Goal: Task Accomplishment & Management: Complete application form

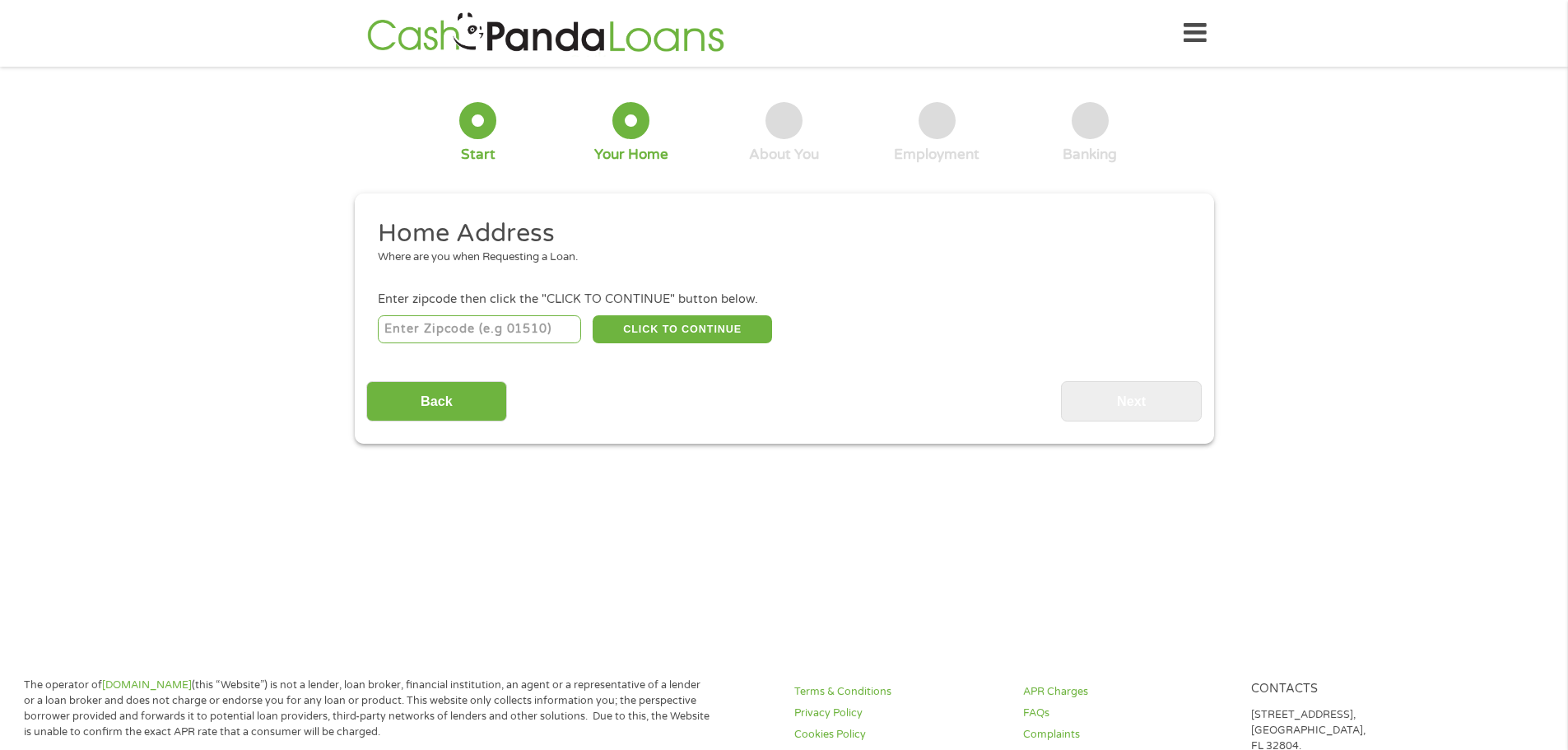
click at [522, 329] on input "number" at bounding box center [479, 328] width 203 height 28
type input "20772"
click at [714, 327] on button "CLICK TO CONTINUE" at bounding box center [682, 328] width 180 height 28
type input "20772"
type input "Upper Marlboro"
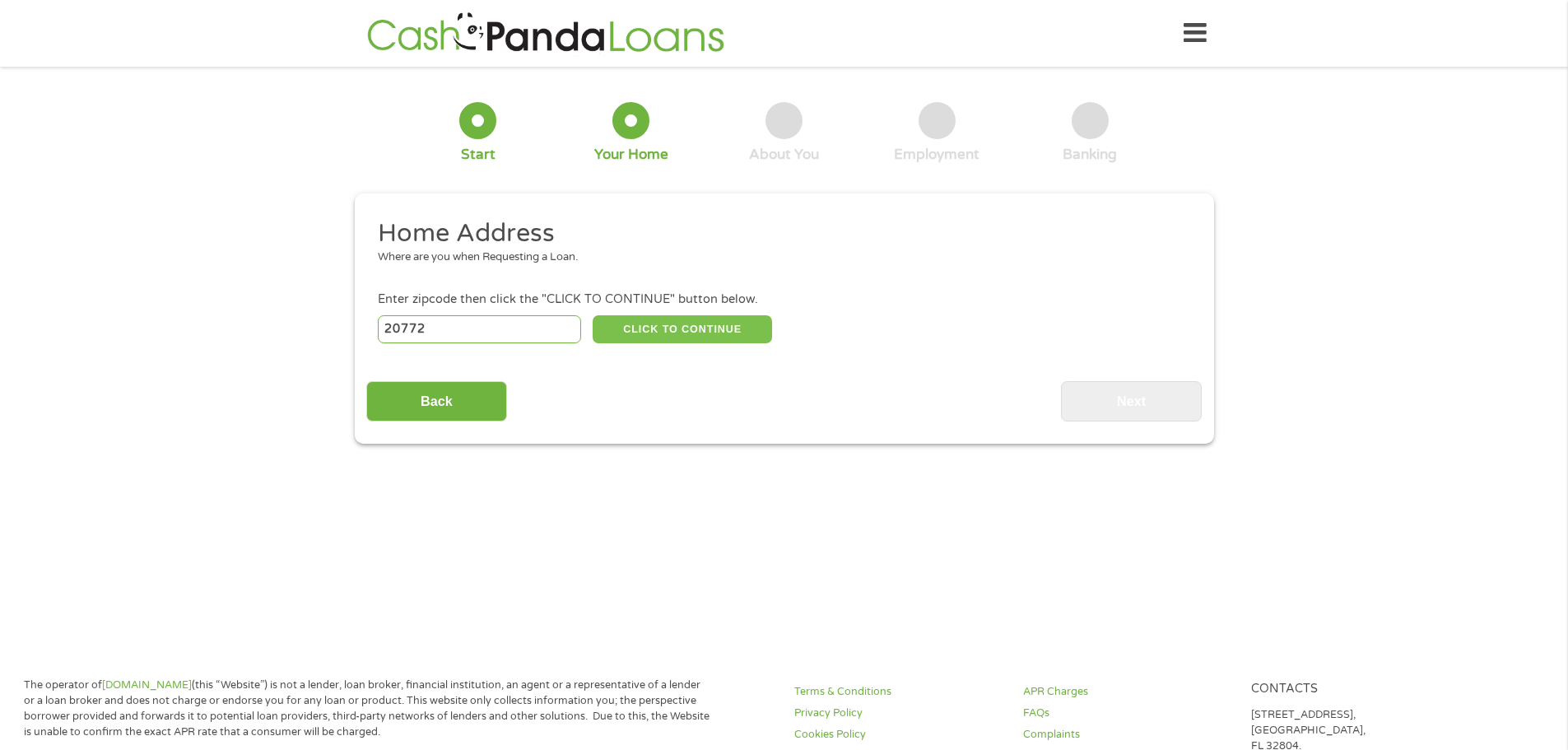
select select "[US_STATE]"
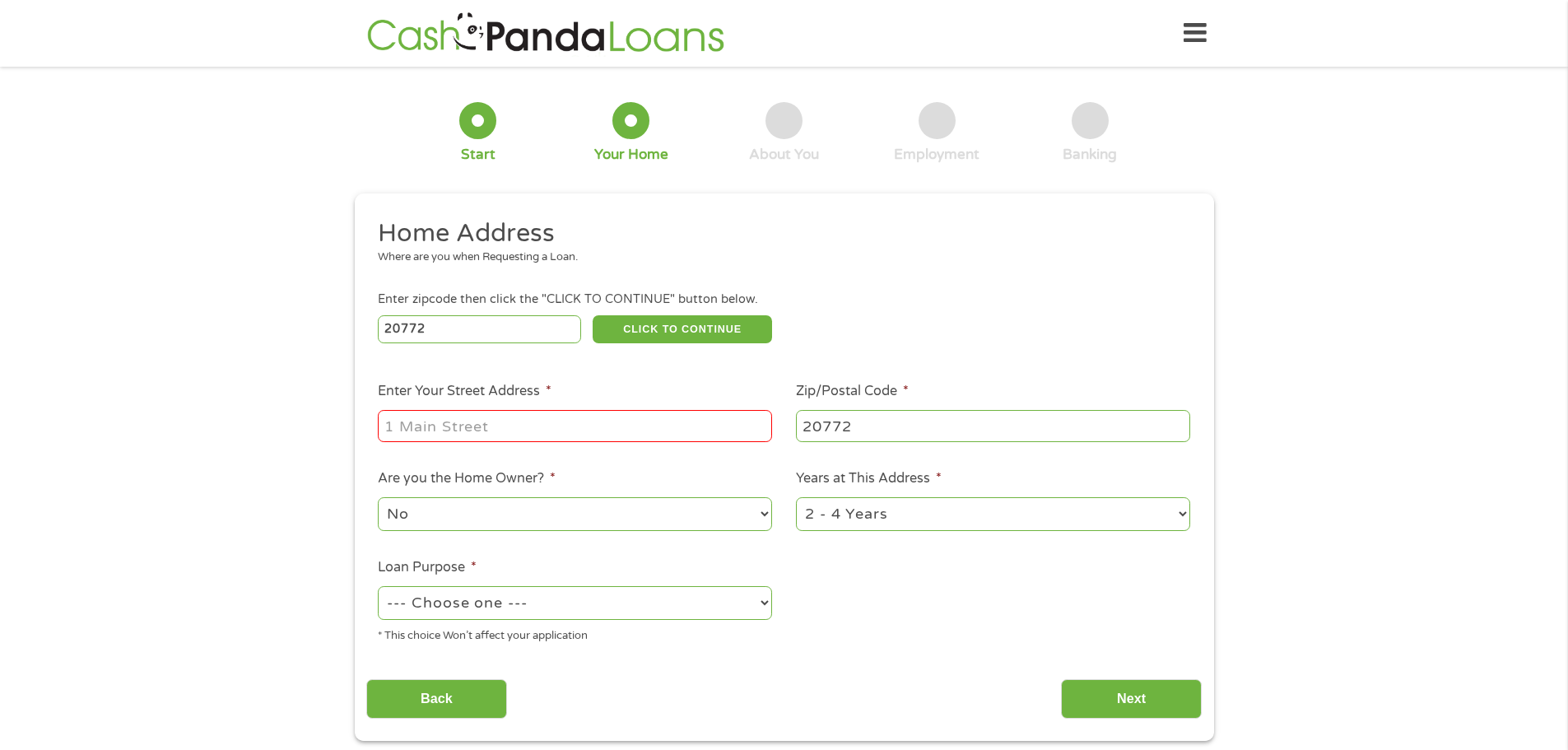
click at [695, 431] on input "Enter Your Street Address *" at bounding box center [575, 426] width 395 height 31
click at [695, 431] on input "[STREET_ADDRESS][PERSON_NAME]" at bounding box center [575, 426] width 395 height 31
type input "[STREET_ADDRESS][PERSON_NAME]"
click at [629, 508] on select "No Yes" at bounding box center [575, 514] width 395 height 34
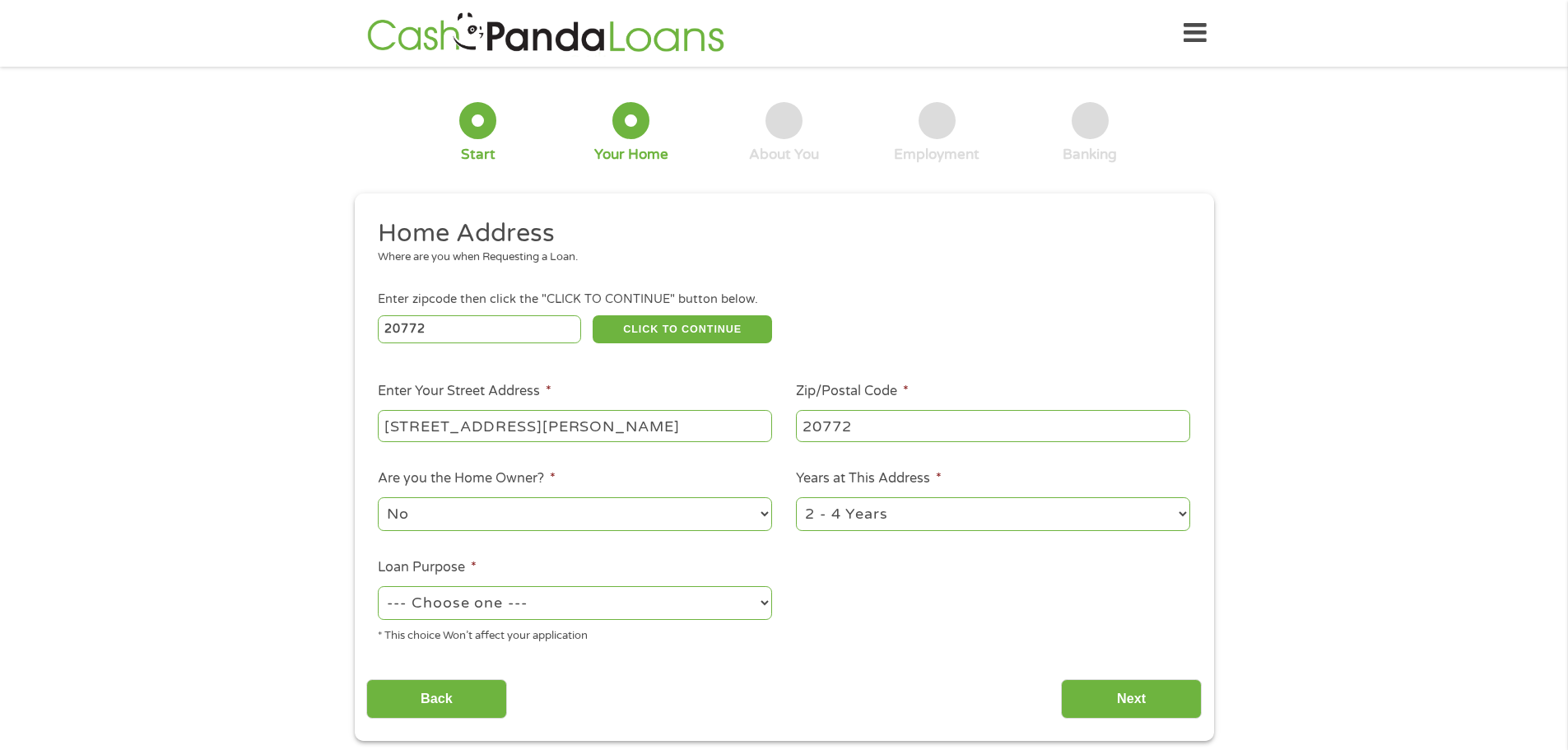
click at [645, 598] on select "--- Choose one --- Pay Bills Debt Consolidation Home Improvement Major Purchase…" at bounding box center [575, 602] width 395 height 34
select select "paybills"
click at [378, 586] on select "--- Choose one --- Pay Bills Debt Consolidation Home Improvement Major Purchase…" at bounding box center [575, 602] width 395 height 34
click at [1121, 698] on input "Next" at bounding box center [1132, 699] width 141 height 40
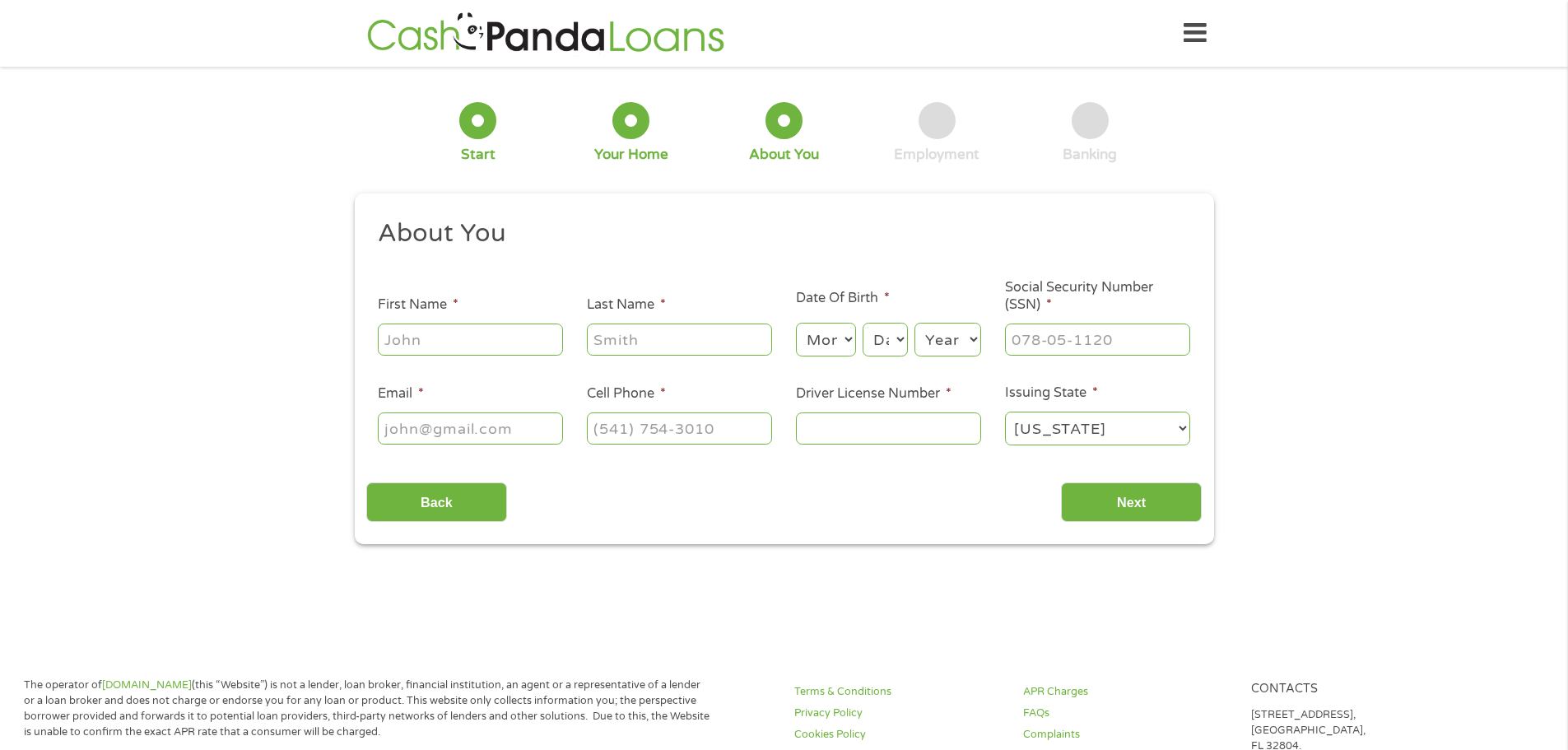
scroll to position [7, 7]
click at [525, 344] on input "First Name *" at bounding box center [470, 339] width 186 height 31
type input "[PERSON_NAME]"
type input "Hiligh"
select select "5"
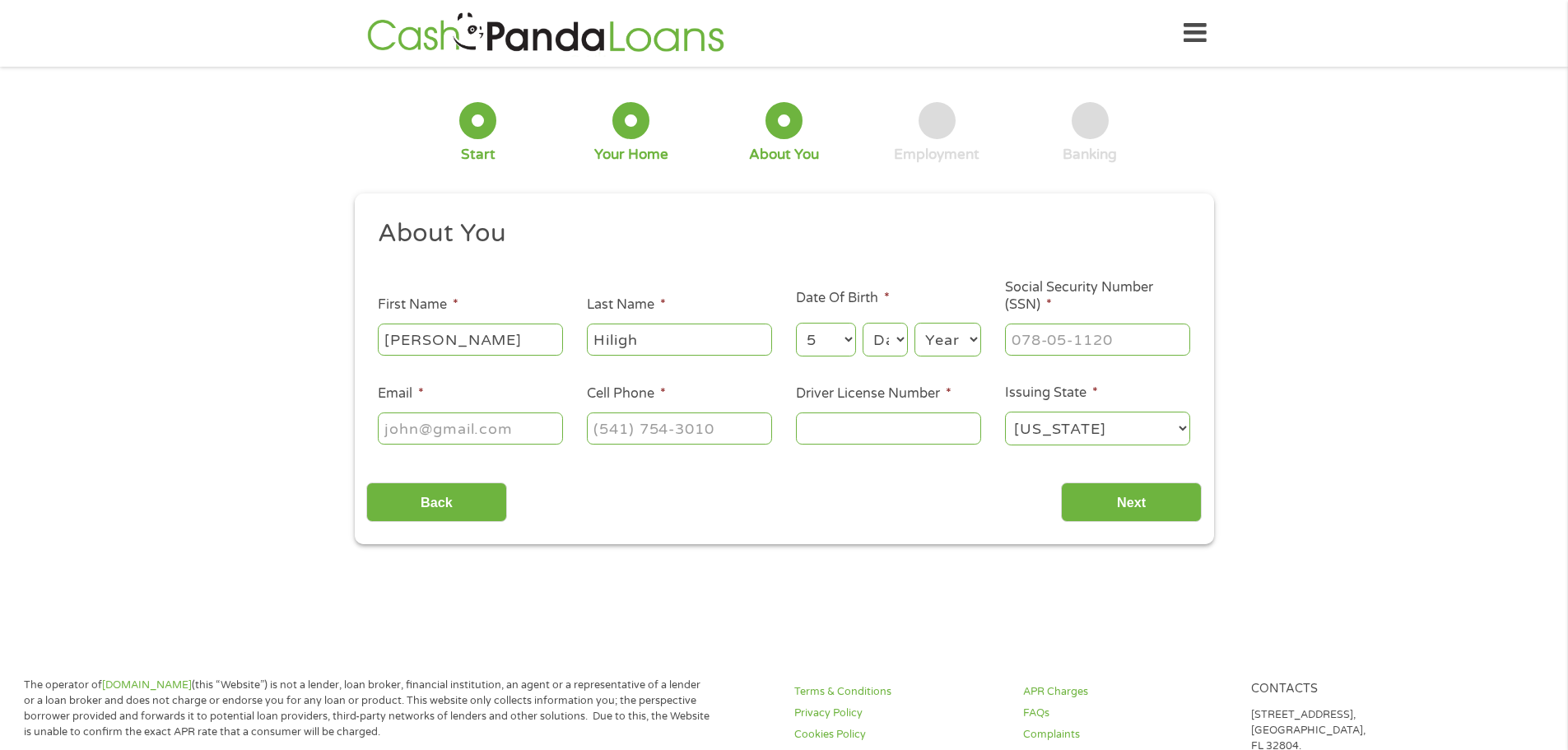
select select "9"
select select "1978"
type input "577-98-5211"
type input "[EMAIL_ADDRESS][DOMAIN_NAME]"
type input "[PHONE_NUMBER]"
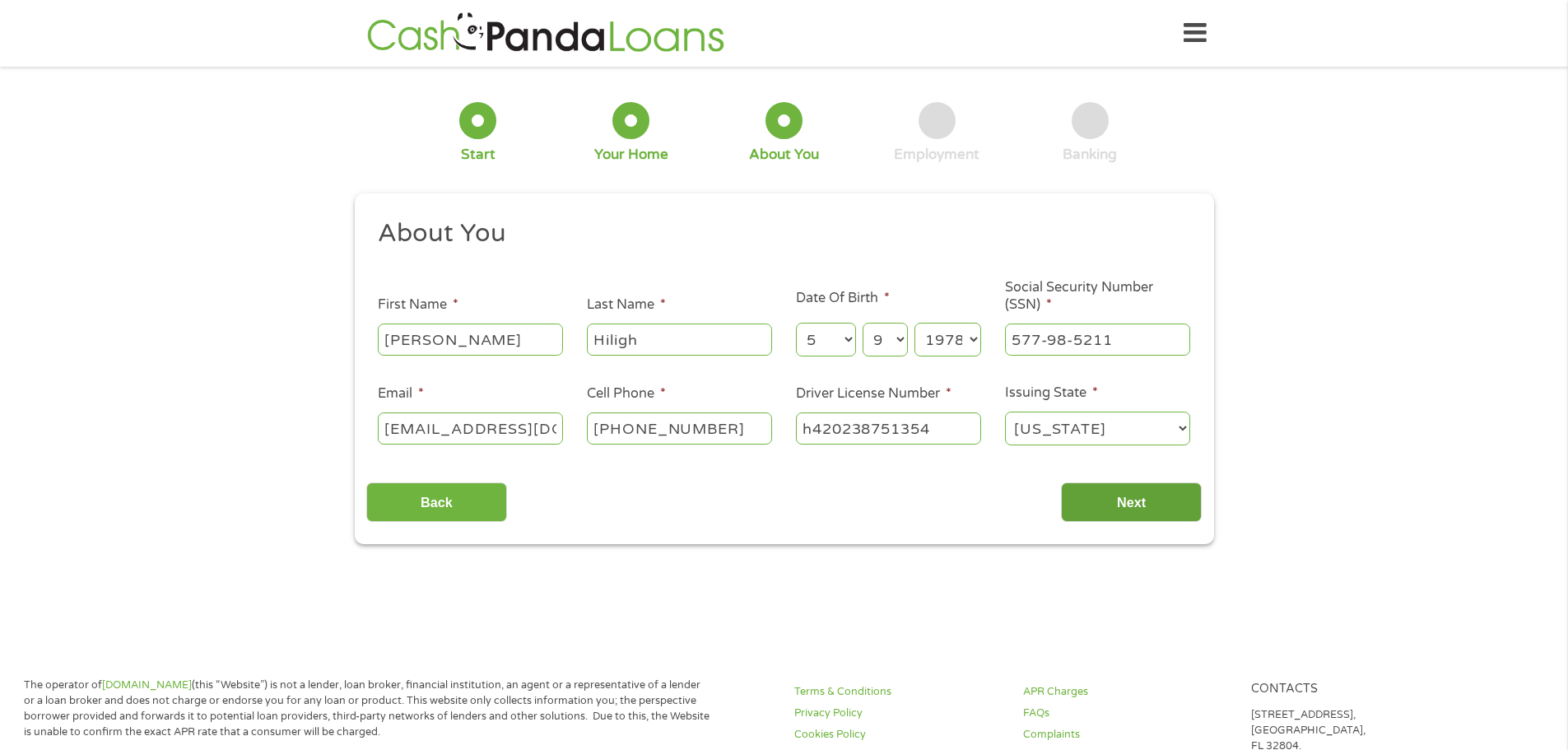
type input "h420238751354"
click at [1143, 492] on input "Next" at bounding box center [1132, 501] width 141 height 40
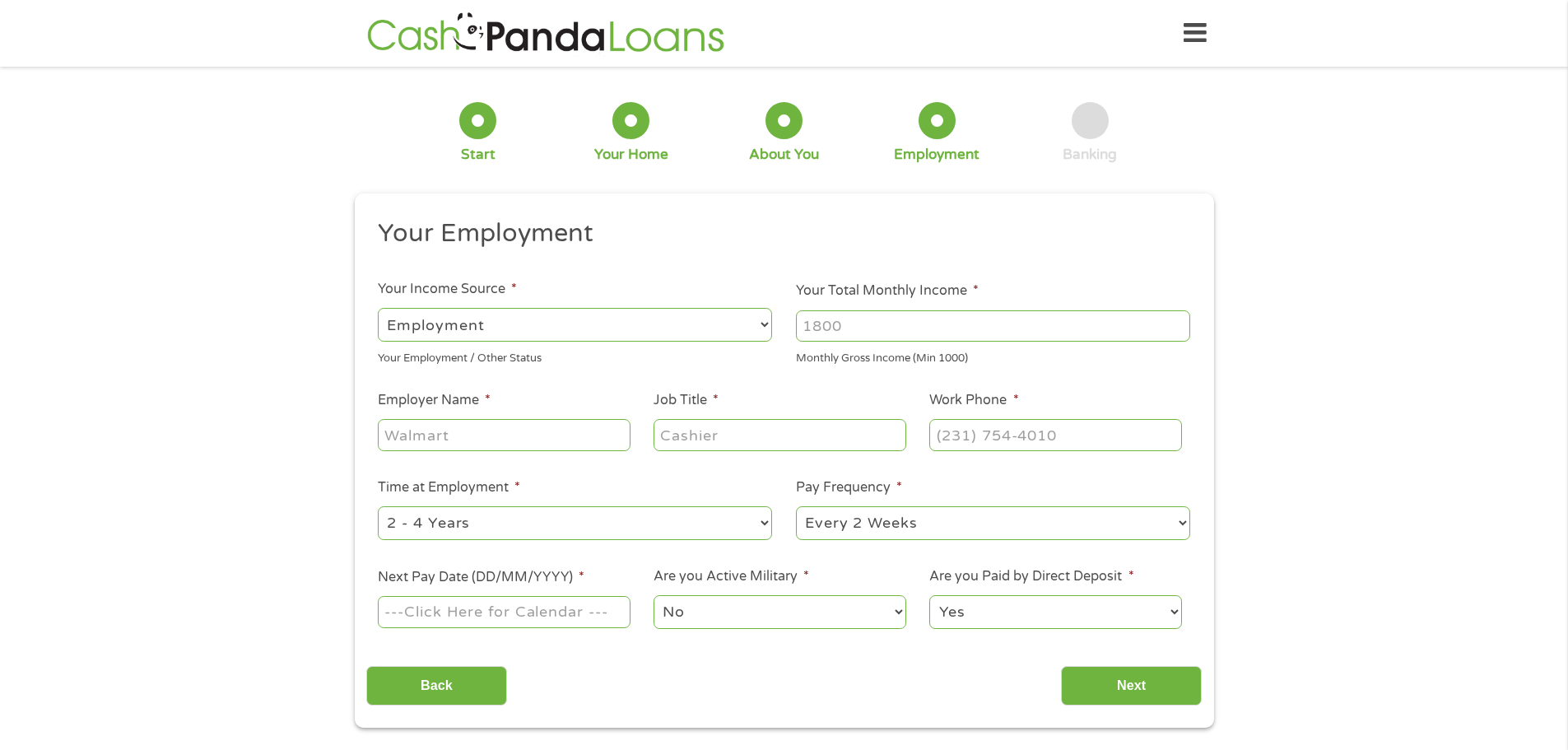
click at [864, 322] on input "Your Total Monthly Income *" at bounding box center [993, 325] width 395 height 31
drag, startPoint x: 867, startPoint y: 324, endPoint x: 823, endPoint y: 322, distance: 44.0
click at [823, 322] on input "6000" at bounding box center [993, 325] width 395 height 31
type input "6"
type input "5980"
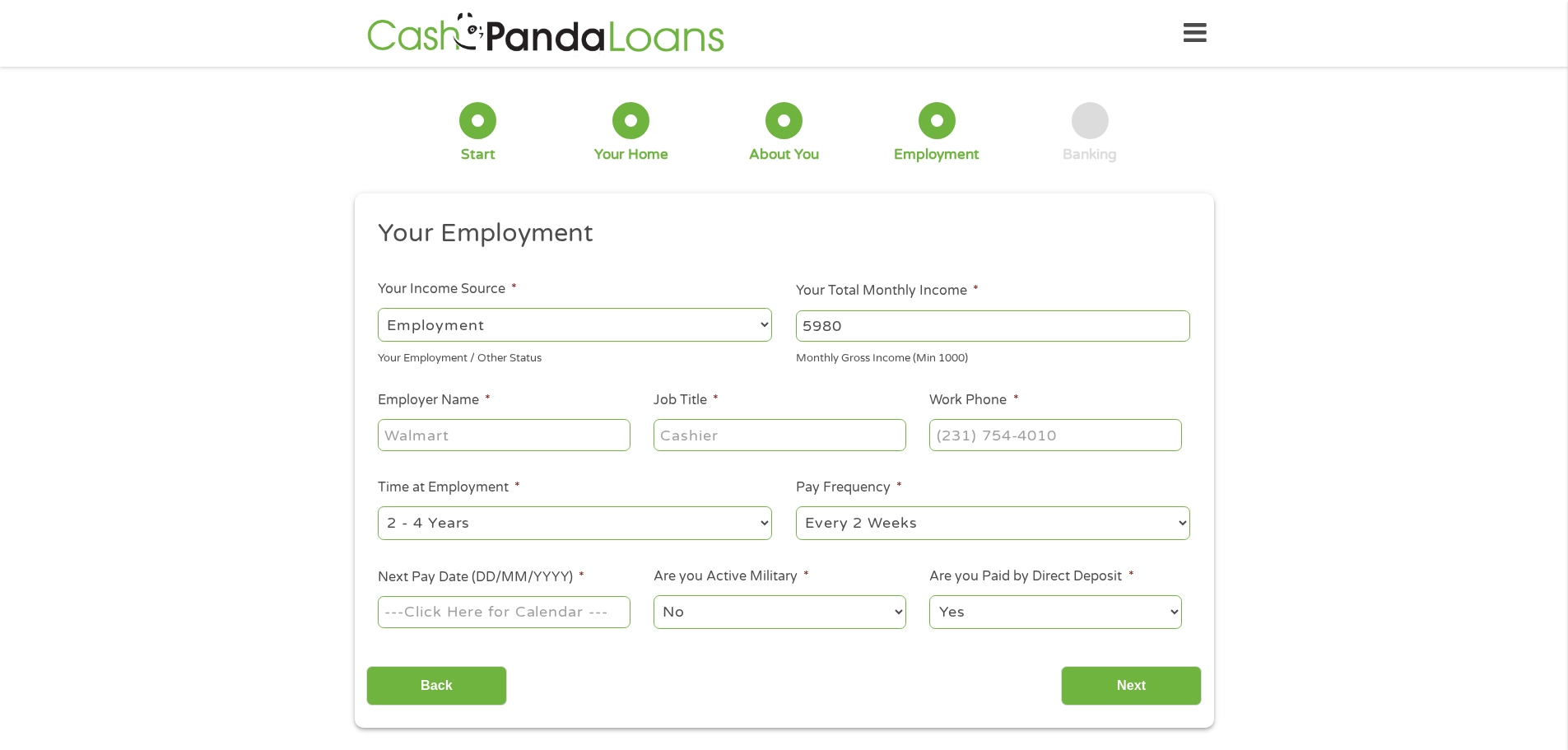
click at [516, 440] on input "Employer Name *" at bounding box center [504, 434] width 252 height 31
click at [433, 430] on input "Children'a [GEOGRAPHIC_DATA]" at bounding box center [504, 434] width 252 height 31
click at [478, 437] on input "Children's [GEOGRAPHIC_DATA]" at bounding box center [504, 434] width 252 height 31
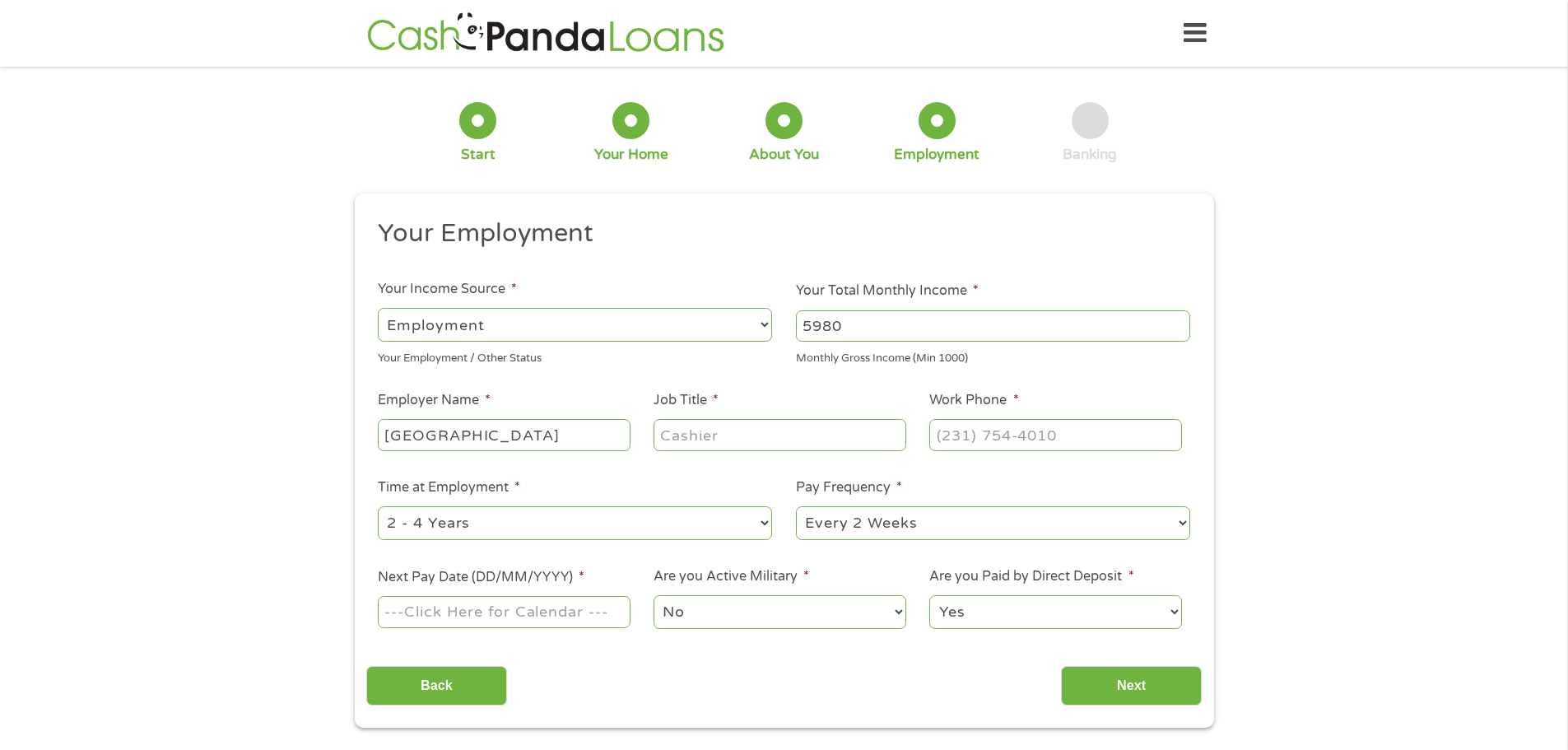
type input "[GEOGRAPHIC_DATA]"
click at [718, 422] on input "Job Title *" at bounding box center [779, 434] width 252 height 31
type input "Clinic Ops Spvr"
type input "[PHONE_NUMBER]"
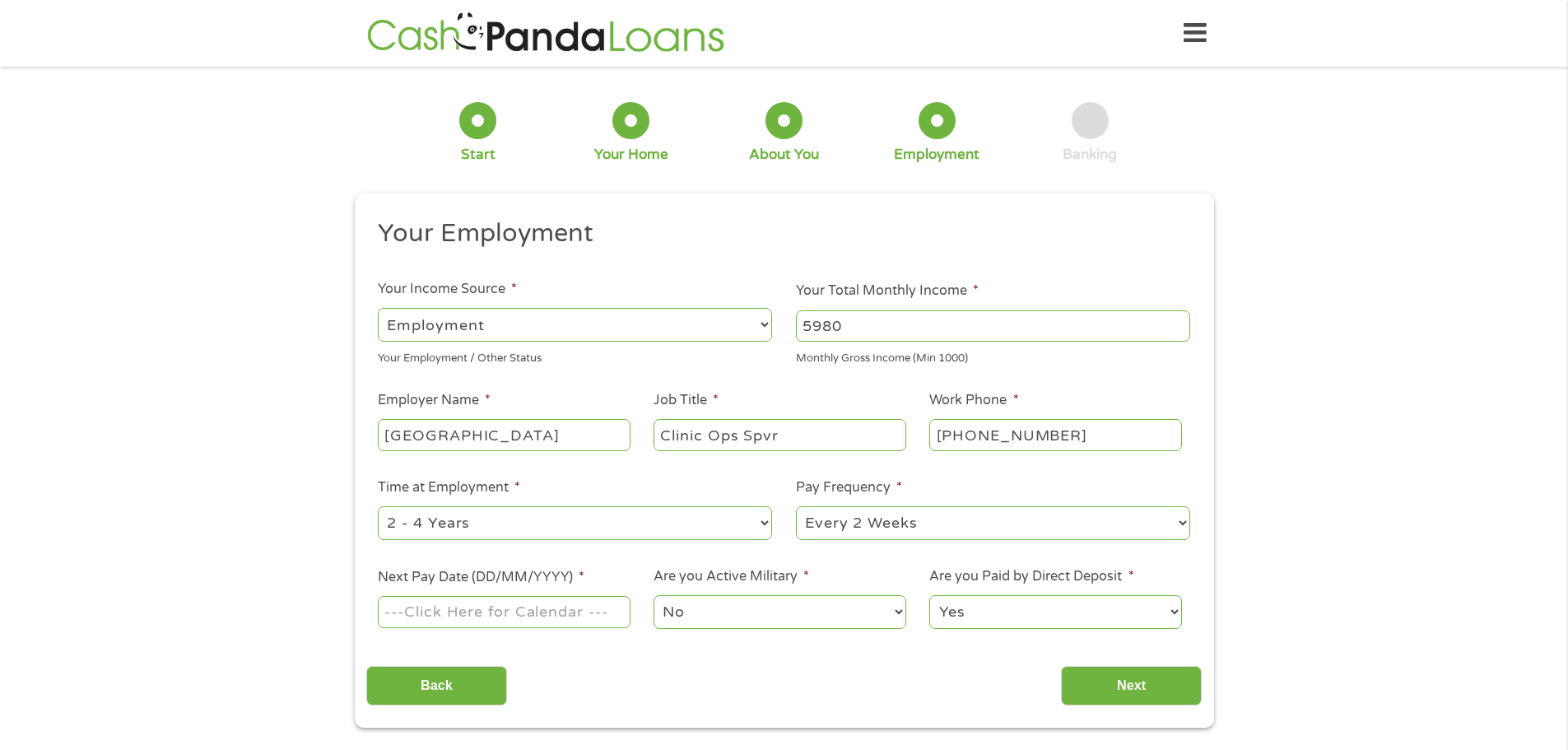
click at [651, 527] on select "--- Choose one --- 1 Year or less 1 - 2 Years 2 - 4 Years Over 4 Years" at bounding box center [575, 523] width 395 height 34
select select "60months"
click at [378, 506] on select "--- Choose one --- 1 Year or less 1 - 2 Years 2 - 4 Years Over 4 Years" at bounding box center [575, 523] width 395 height 34
click at [583, 621] on input "Next Pay Date (DD/MM/YYYY) *" at bounding box center [504, 611] width 252 height 31
type input "[DATE]"
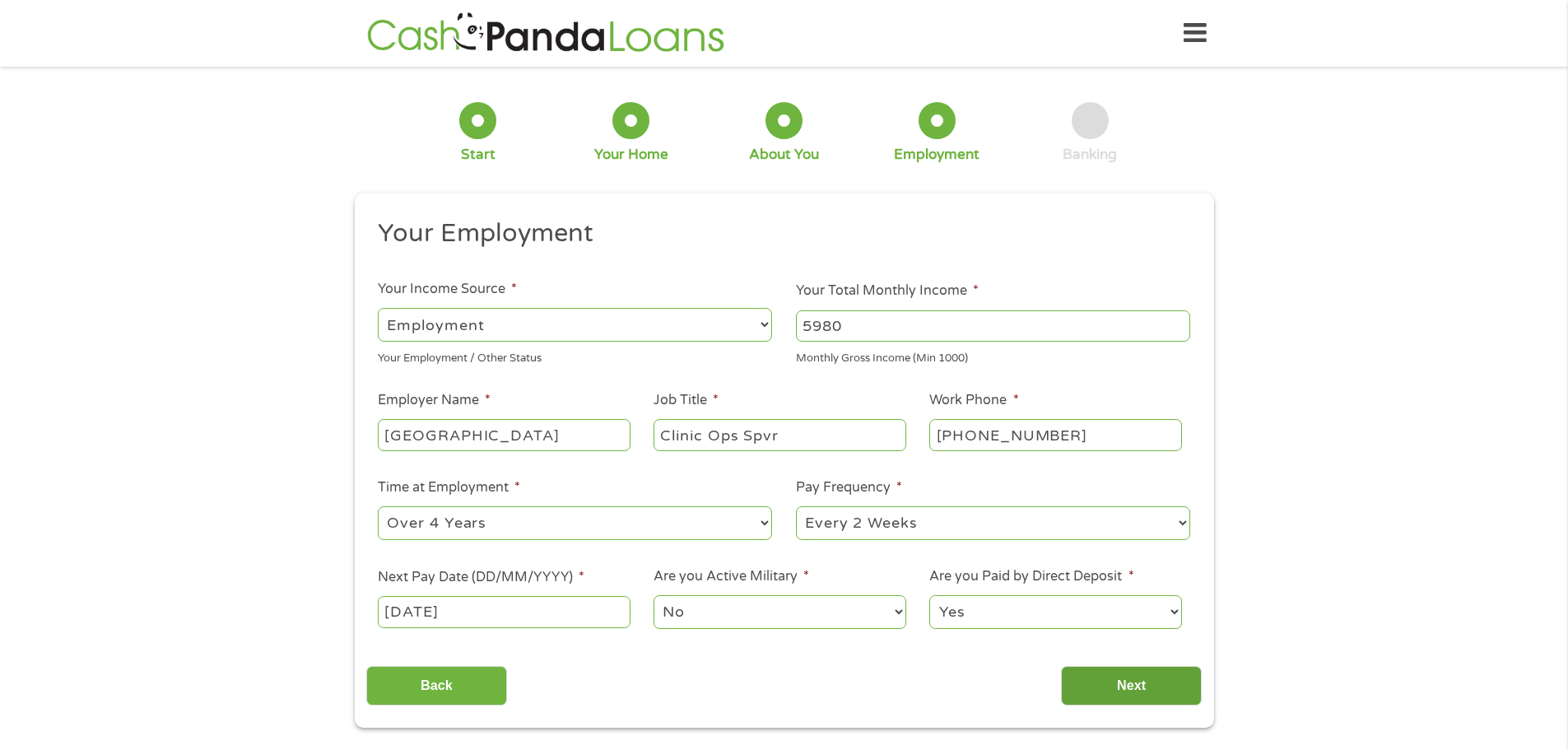
click at [1145, 678] on input "Next" at bounding box center [1132, 685] width 141 height 40
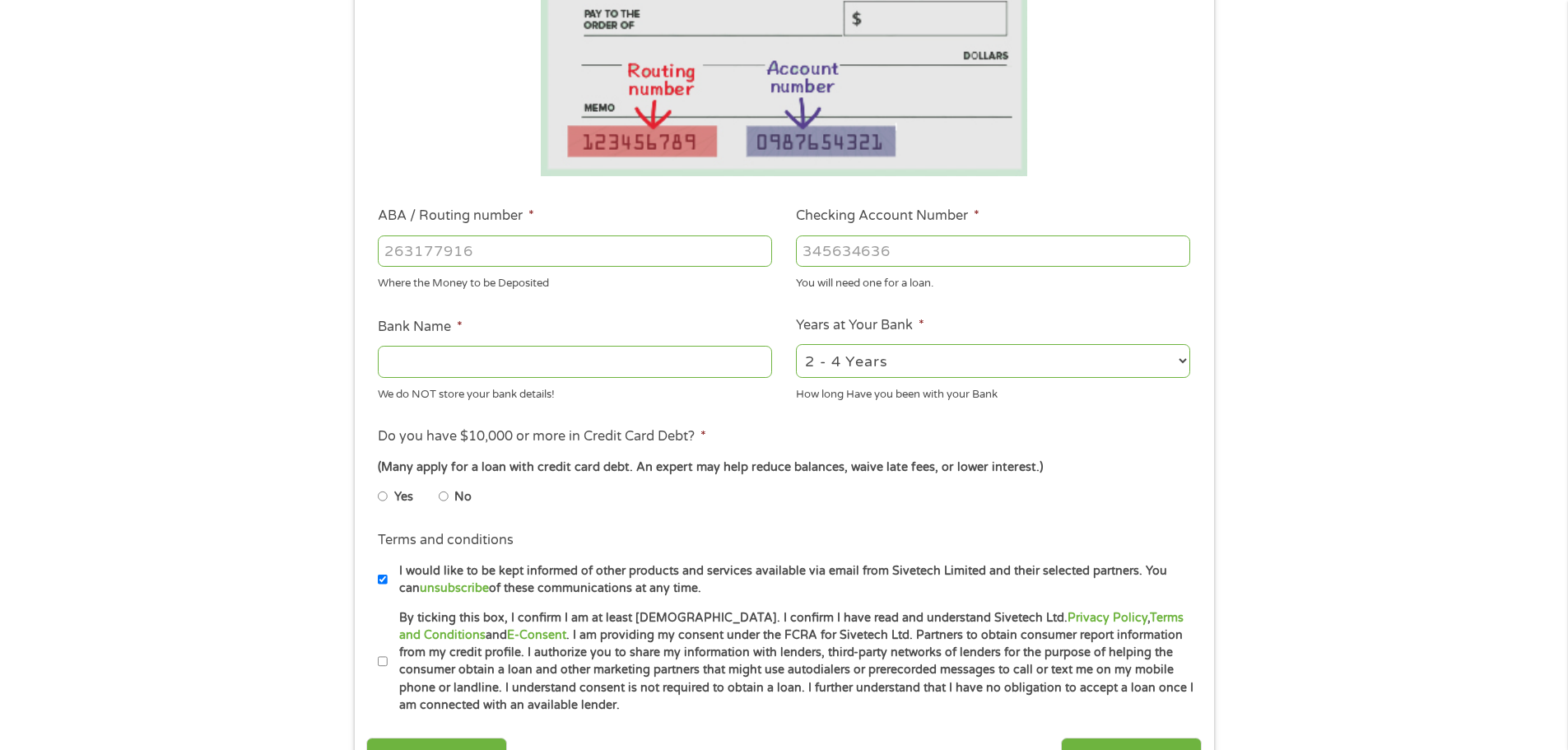
scroll to position [329, 0]
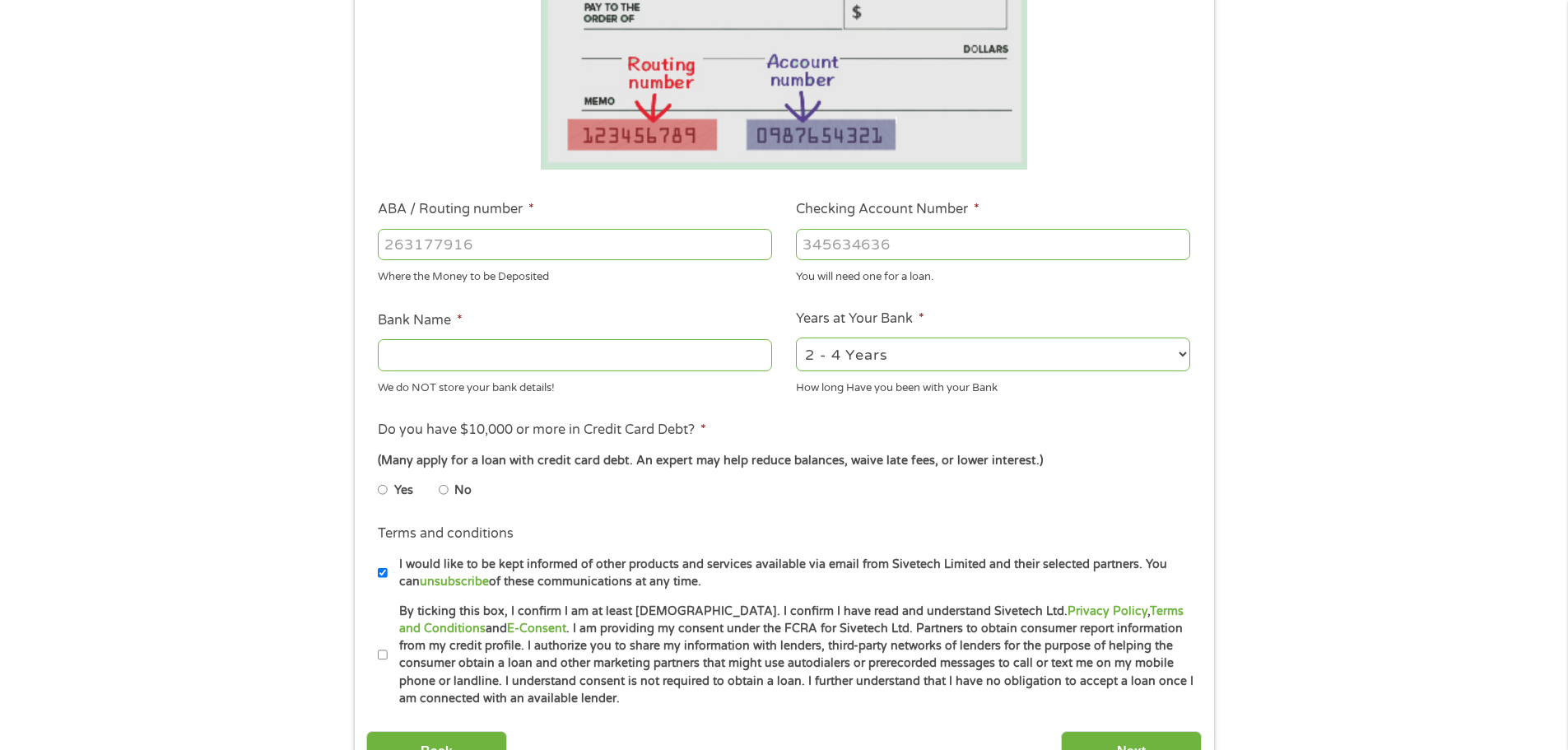
click at [490, 252] on input "ABA / Routing number *" at bounding box center [575, 244] width 395 height 31
click at [524, 230] on input "ABA / Routing number *" at bounding box center [575, 244] width 395 height 31
click at [861, 238] on input "Checking Account Number *" at bounding box center [993, 244] width 395 height 31
type input "7035620546"
click at [487, 358] on input "Bank Name *" at bounding box center [575, 355] width 395 height 31
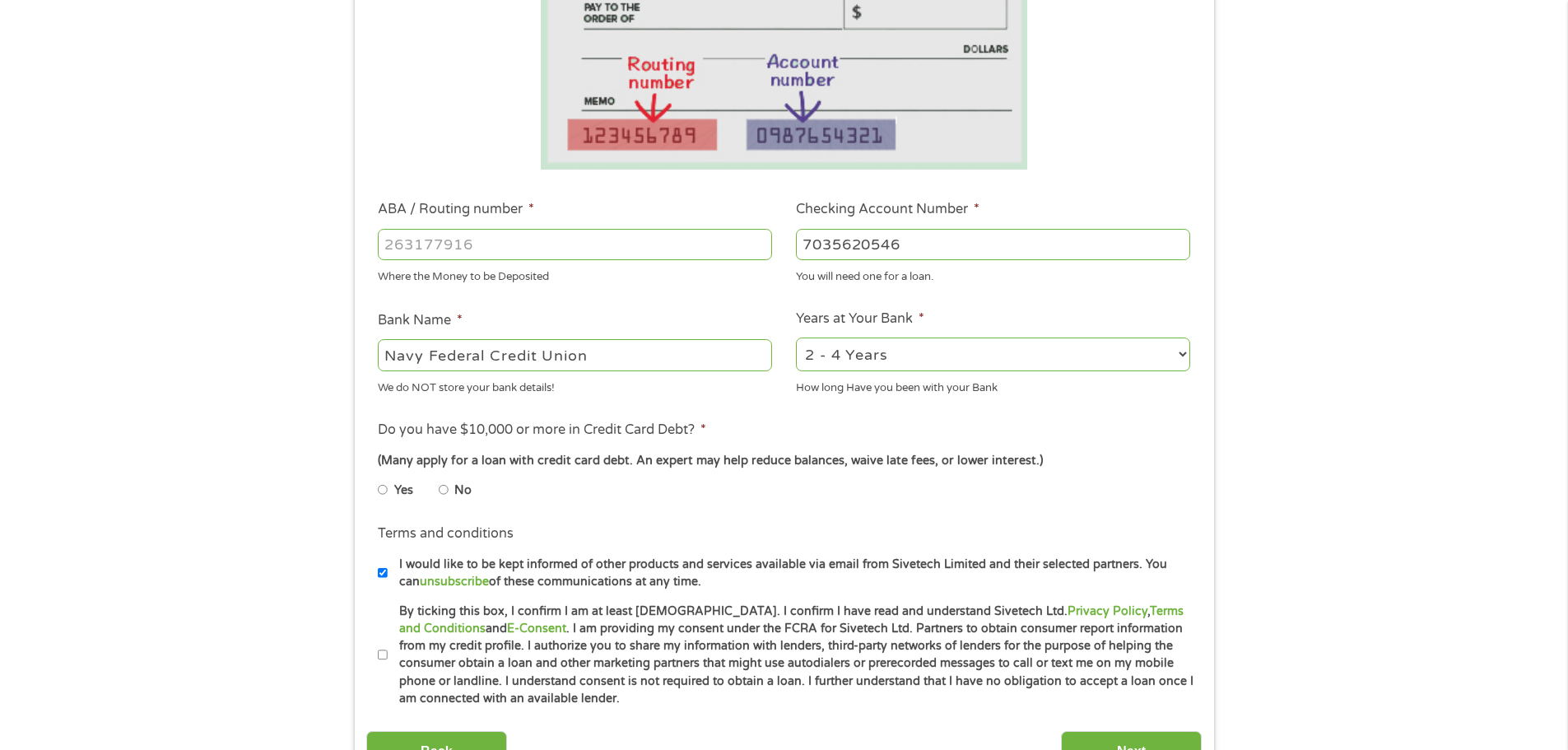
type input "Navy Federal Credit Union"
click at [592, 252] on input "ABA / Routing number *" at bounding box center [575, 244] width 395 height 31
click at [596, 244] on input "ABA / Routing number *" at bounding box center [575, 244] width 395 height 31
type input "256074974"
type input "NAVY FEDERAL CREDIT UNION"
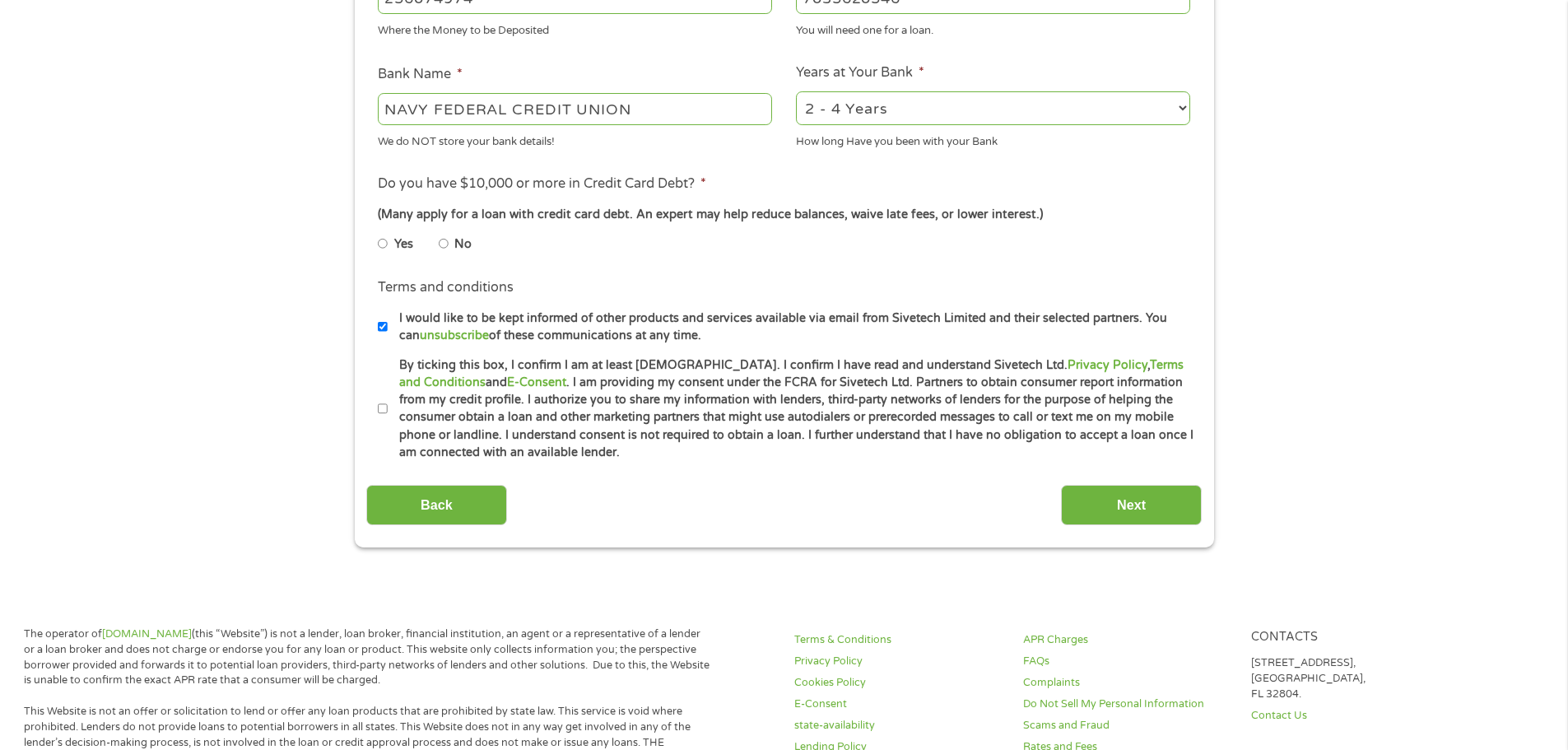
scroll to position [576, 0]
type input "256074974"
click at [386, 240] on input "Yes" at bounding box center [383, 242] width 10 height 26
radio input "true"
click at [385, 320] on input "I would like to be kept informed of other products and services available via e…" at bounding box center [383, 325] width 10 height 26
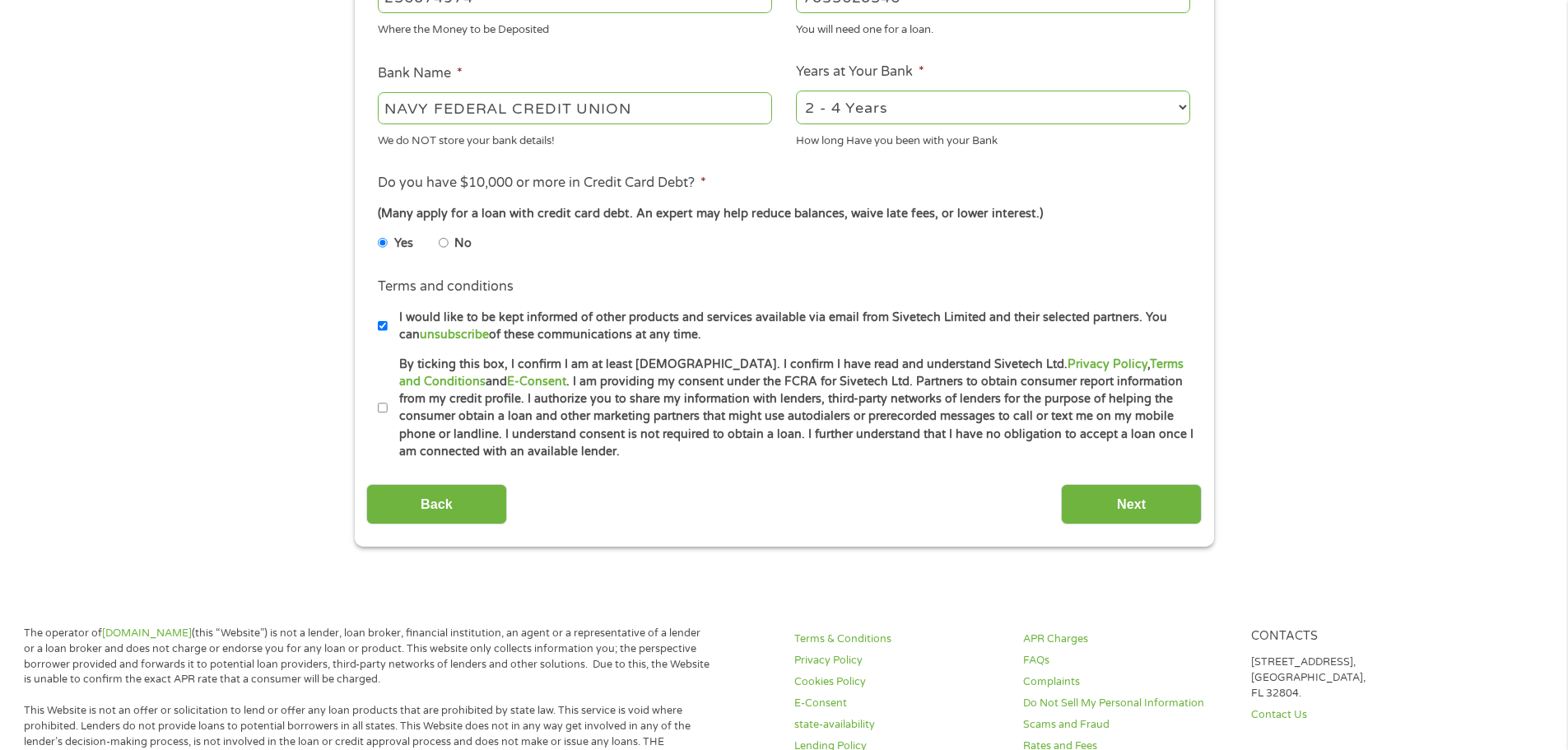
checkbox input "false"
click at [390, 405] on label "By ticking this box, I confirm I am at least [DEMOGRAPHIC_DATA]. I confirm I ha…" at bounding box center [791, 408] width 808 height 105
click at [388, 405] on input "By ticking this box, I confirm I am at least [DEMOGRAPHIC_DATA]. I confirm I ha…" at bounding box center [383, 407] width 10 height 26
checkbox input "true"
click at [1142, 504] on input "Next" at bounding box center [1132, 503] width 141 height 40
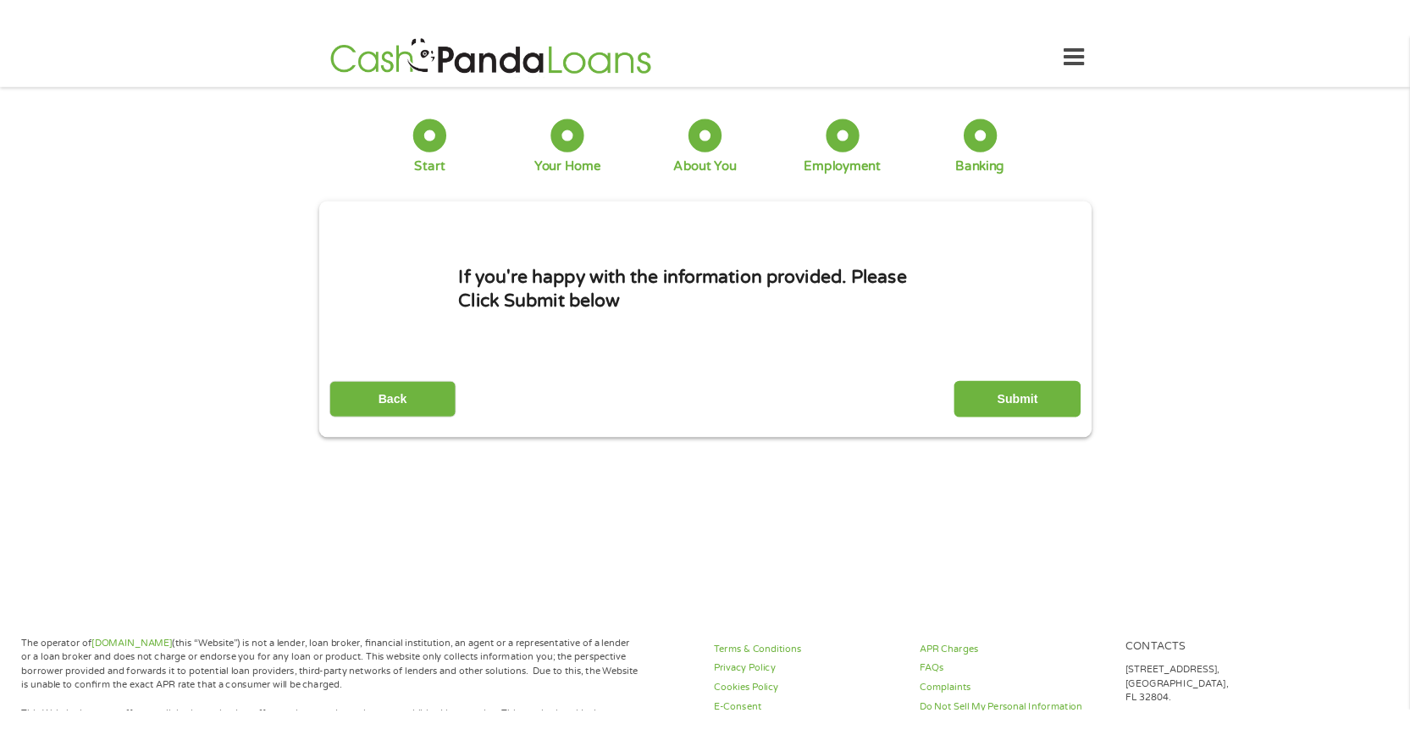
scroll to position [0, 0]
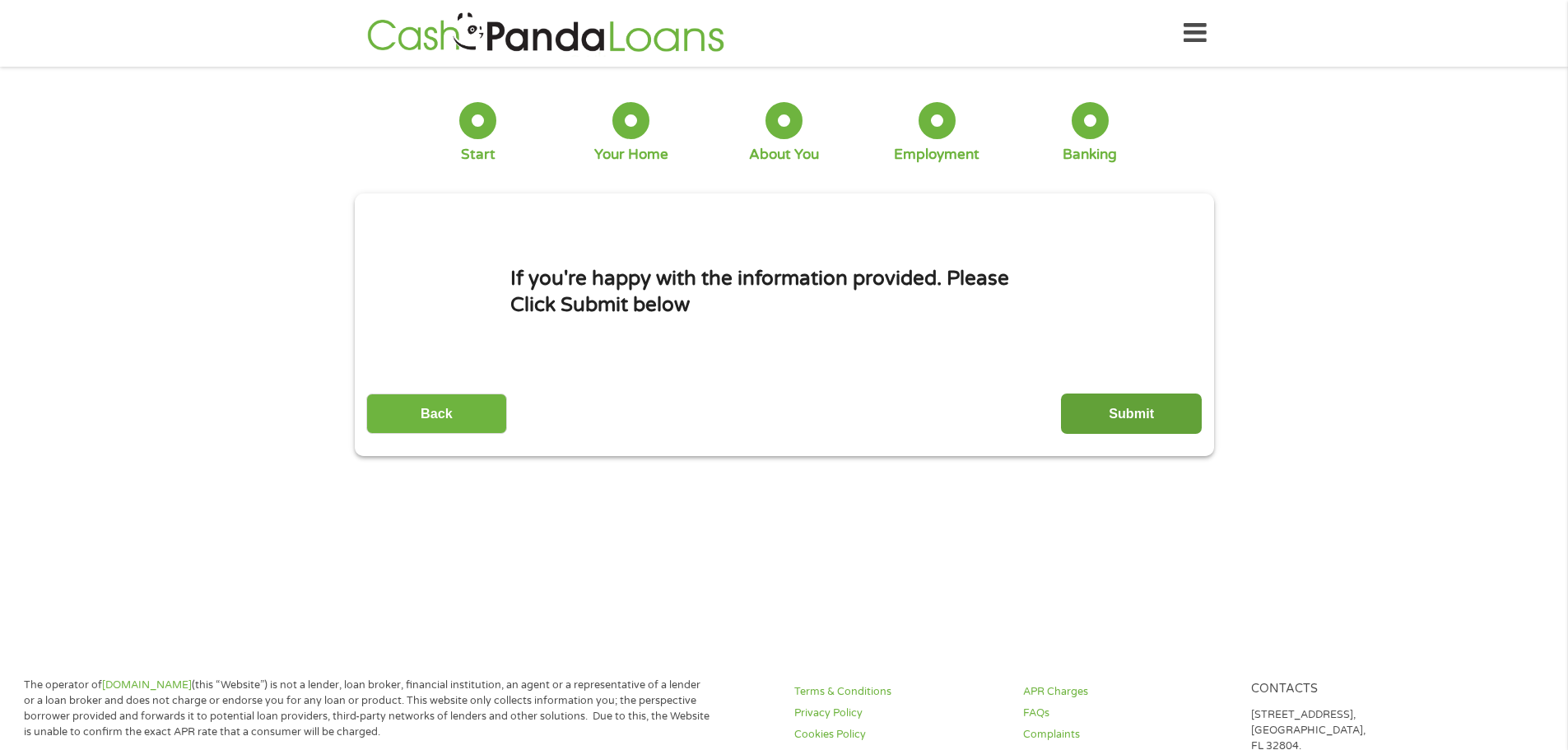
click at [1116, 420] on input "Submit" at bounding box center [1132, 413] width 141 height 40
